Goal: Task Accomplishment & Management: Manage account settings

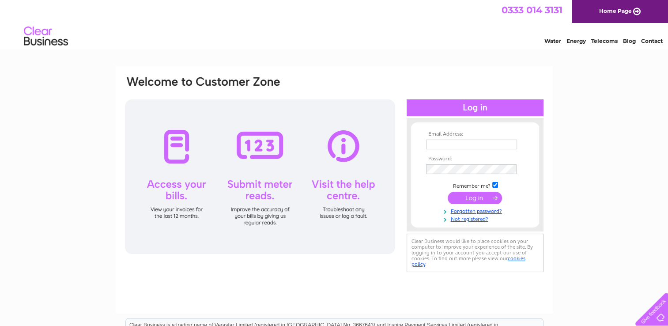
click at [447, 146] on input "text" at bounding box center [471, 145] width 91 height 10
type input "hazel@wsd-inverness.co.uk"
click at [469, 200] on input "submit" at bounding box center [475, 198] width 54 height 12
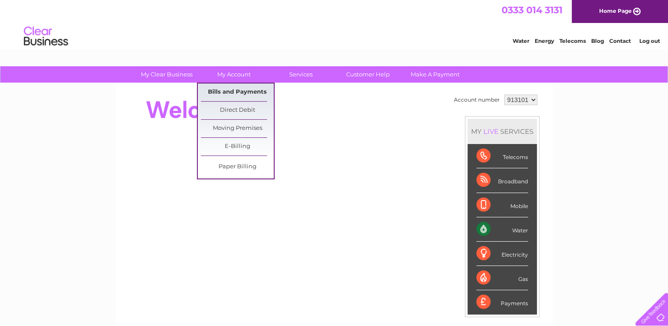
click at [235, 92] on link "Bills and Payments" at bounding box center [237, 92] width 73 height 18
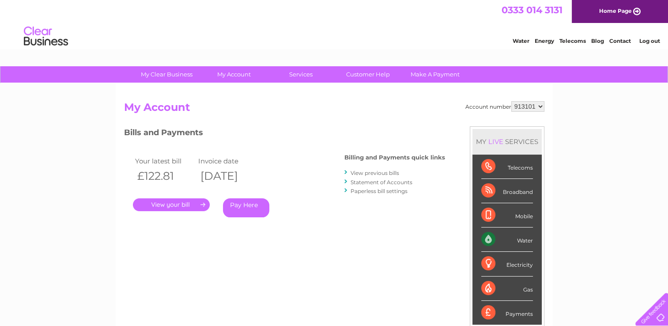
click at [184, 204] on link "." at bounding box center [171, 204] width 77 height 13
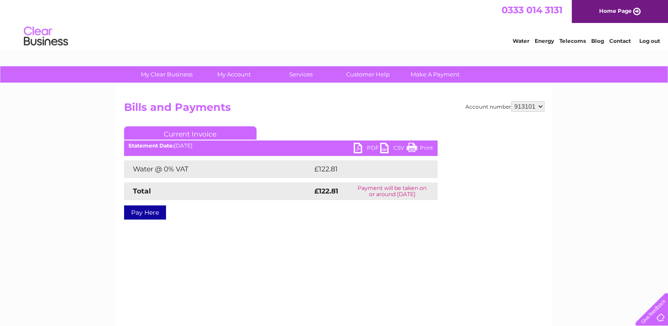
click at [356, 150] on link "PDF" at bounding box center [367, 149] width 26 height 13
click at [654, 40] on link "Log out" at bounding box center [649, 41] width 21 height 7
